Goal: Task Accomplishment & Management: Manage account settings

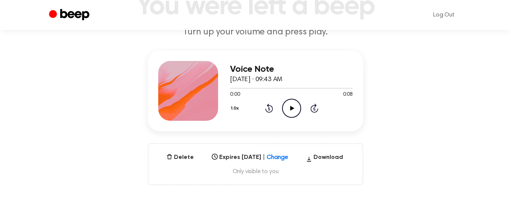
scroll to position [65, 0]
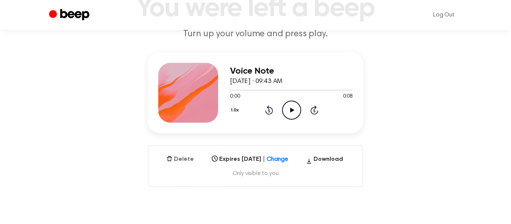
click at [177, 159] on button "Delete" at bounding box center [180, 159] width 33 height 9
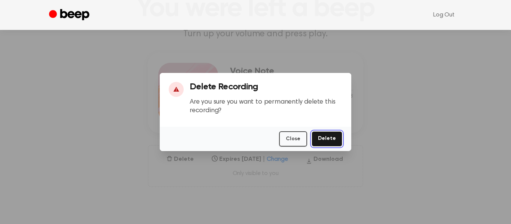
click at [319, 137] on button "Delete" at bounding box center [327, 138] width 31 height 15
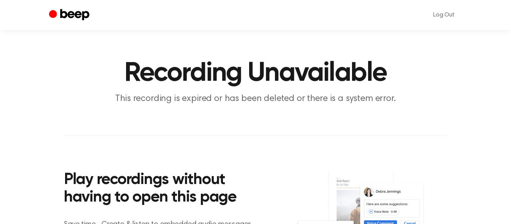
scroll to position [67, 0]
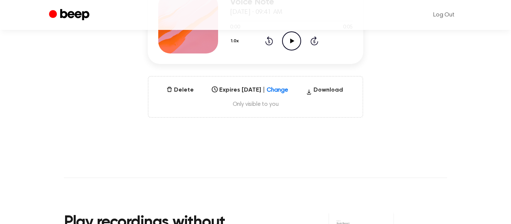
scroll to position [133, 0]
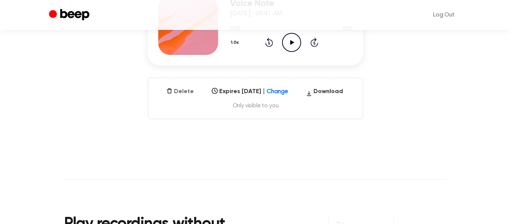
click at [180, 93] on button "Delete" at bounding box center [180, 91] width 33 height 9
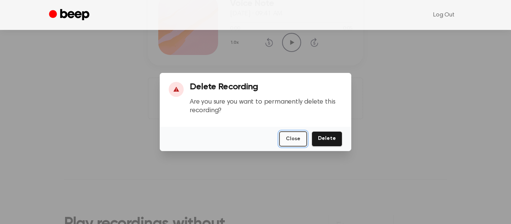
click at [304, 139] on button "Close" at bounding box center [293, 138] width 28 height 15
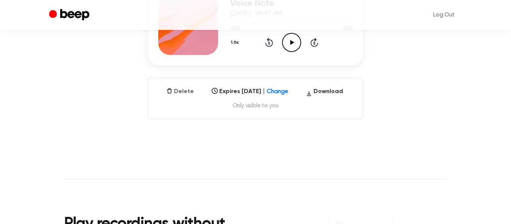
click at [188, 91] on button "Delete" at bounding box center [180, 91] width 33 height 9
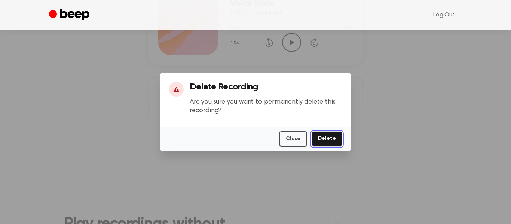
click at [323, 141] on button "Delete" at bounding box center [327, 138] width 31 height 15
